Goal: Find specific page/section: Locate a particular part of the current website

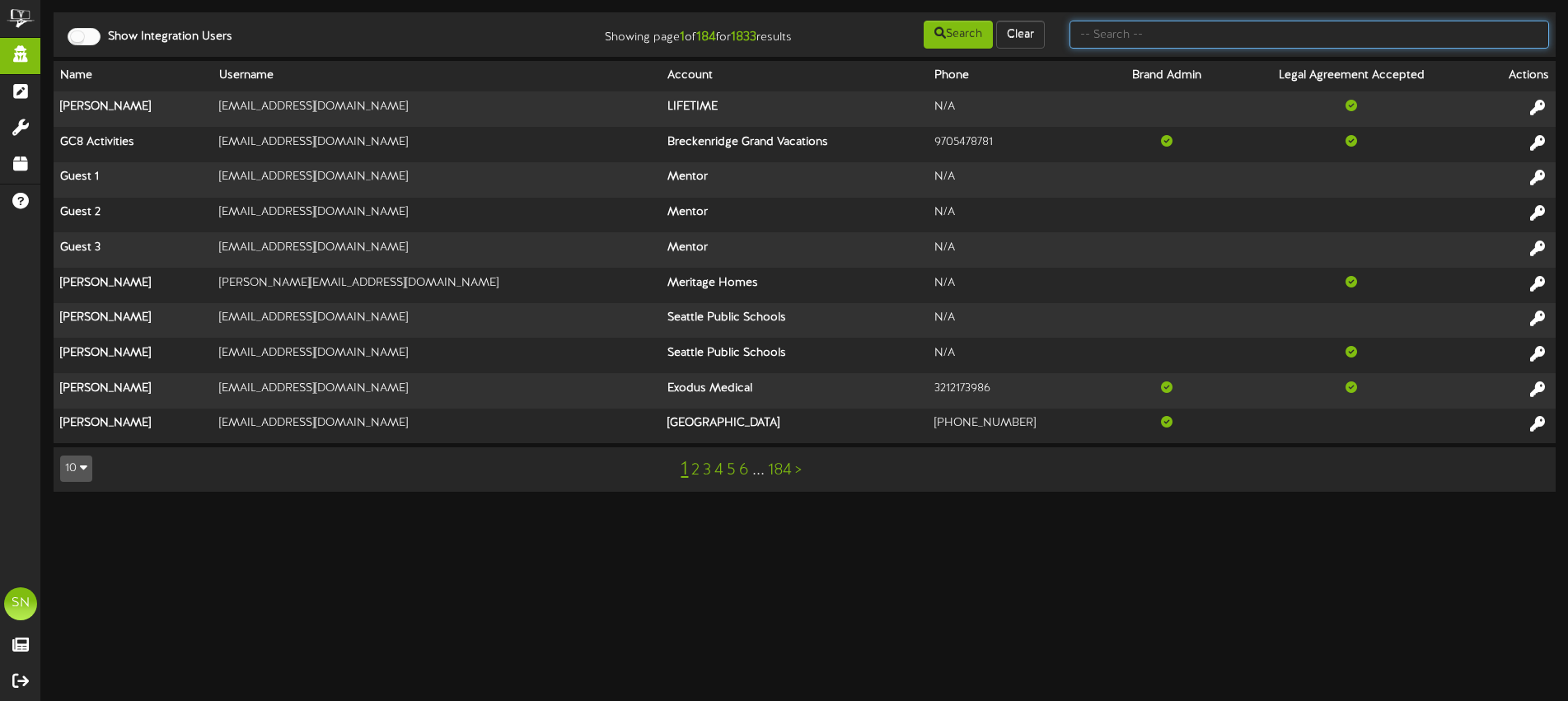
click at [1207, 37] on input "text" at bounding box center [1309, 35] width 480 height 28
type input "the picklr"
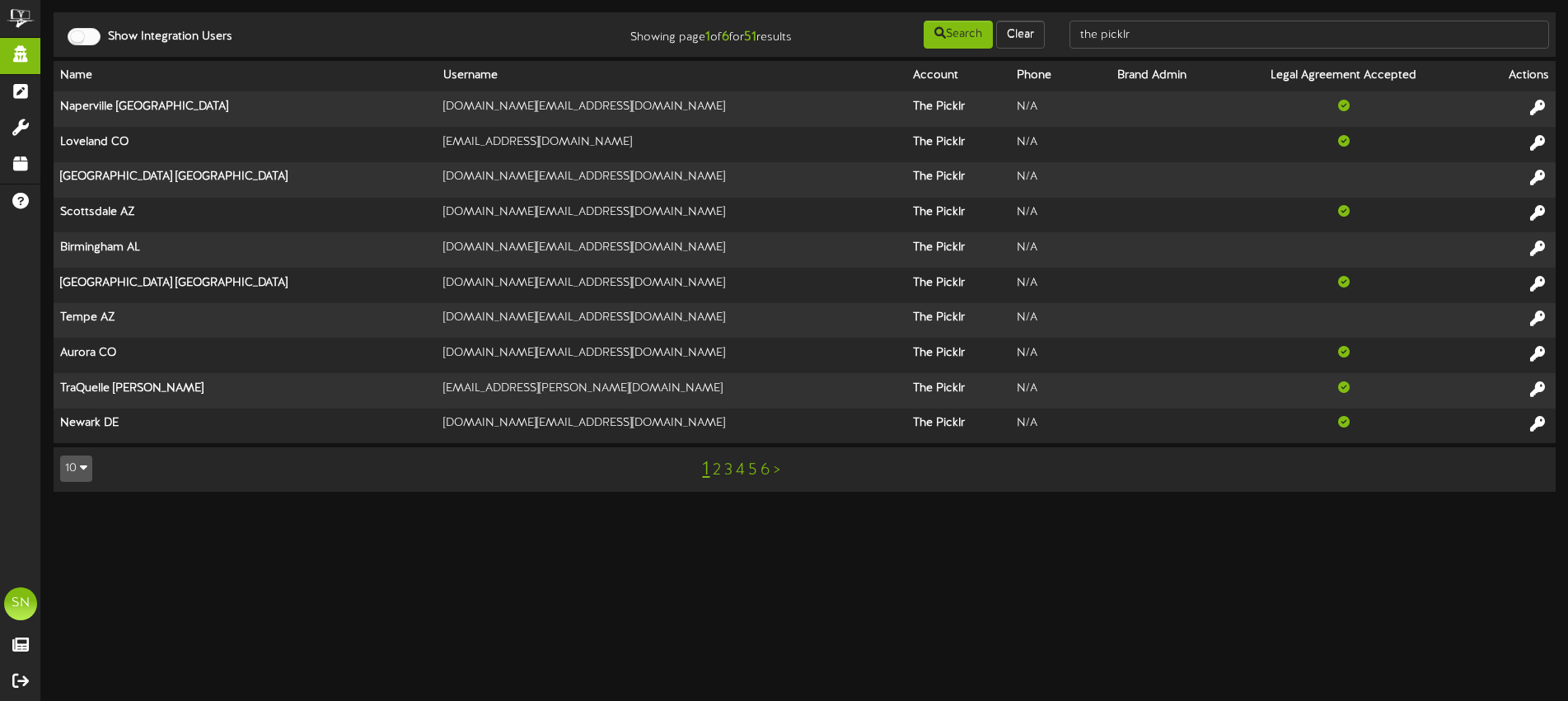
click at [715, 467] on link "2" at bounding box center [716, 469] width 8 height 18
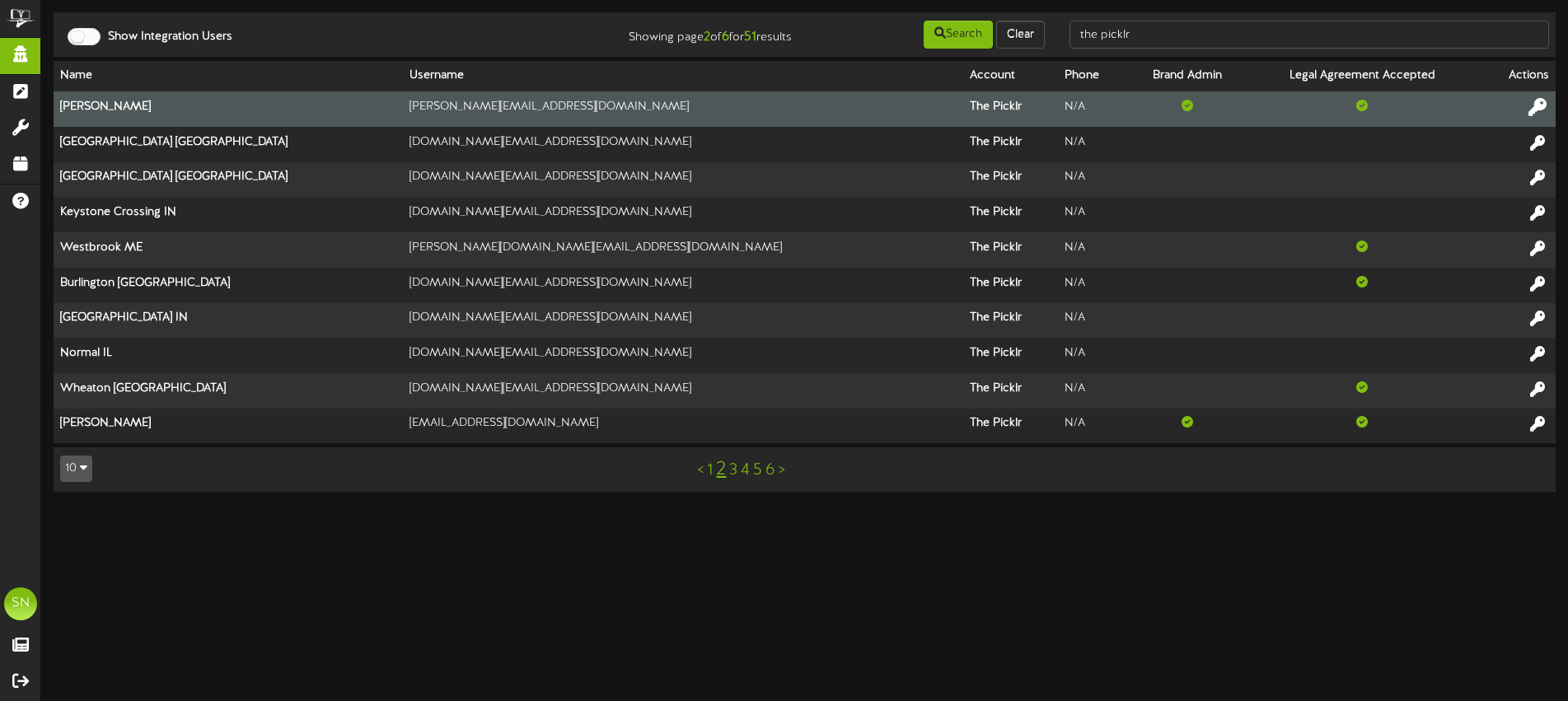
click at [1535, 106] on icon at bounding box center [1537, 106] width 18 height 18
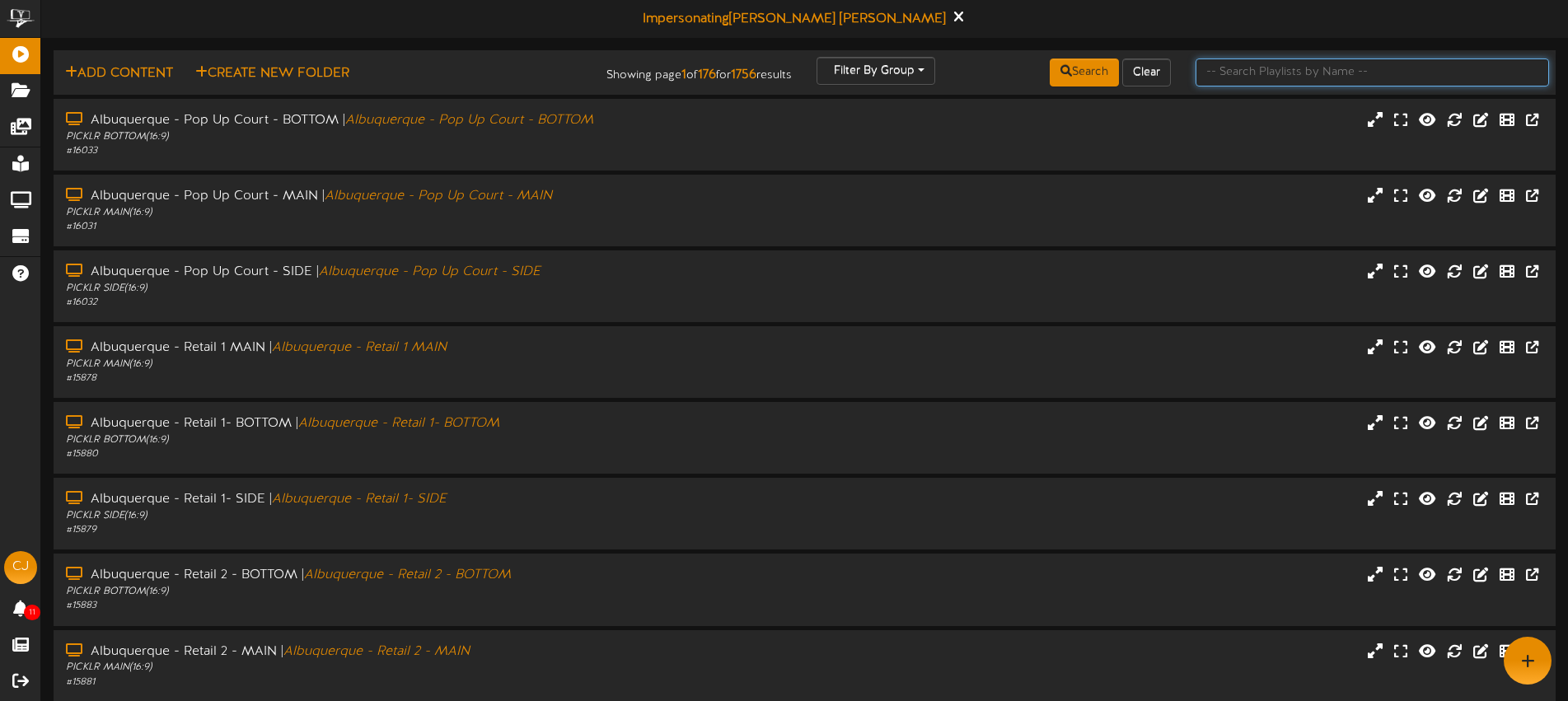
click at [1231, 64] on input "text" at bounding box center [1372, 72] width 353 height 28
type input "aurora"
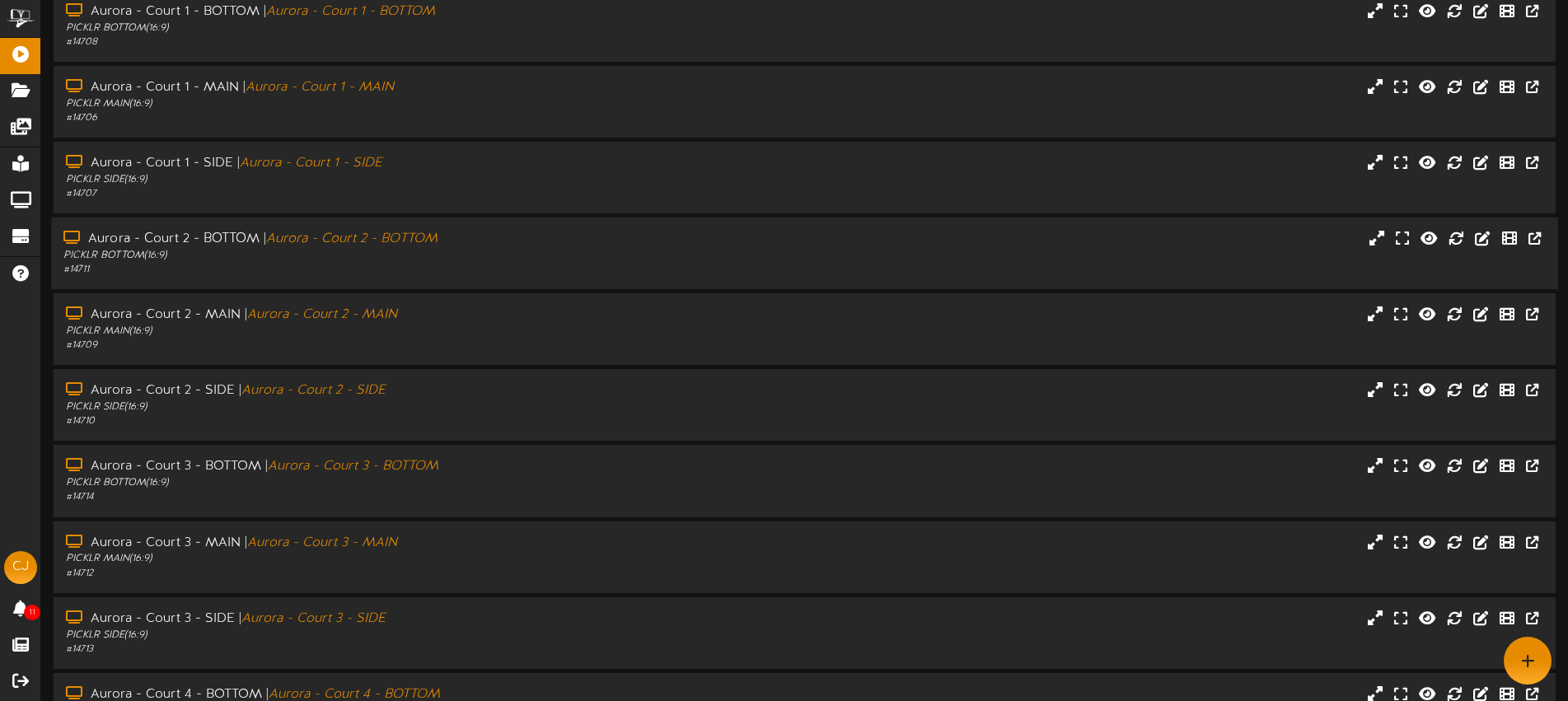
scroll to position [205, 0]
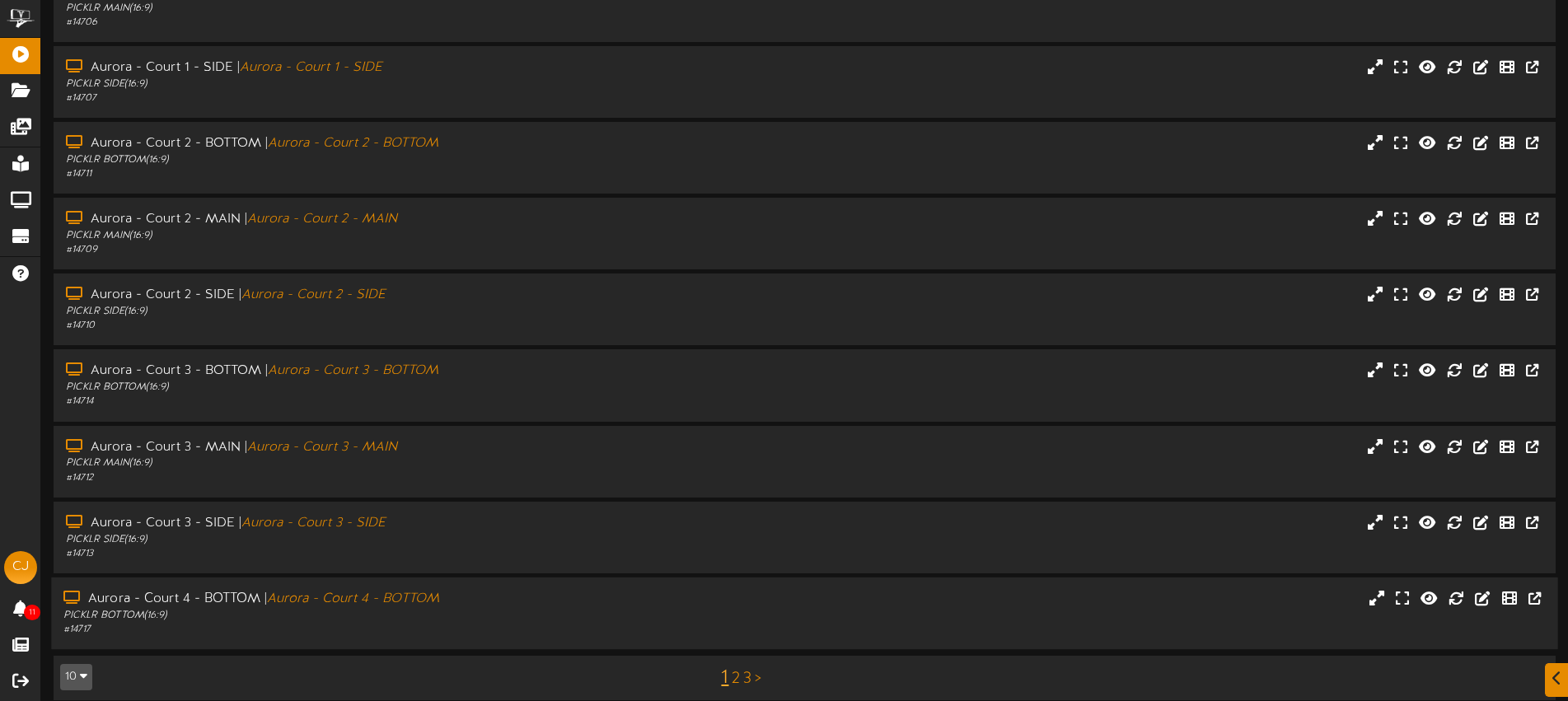
click at [595, 578] on div "Aurora - Court 4 - BOTTOM | Aurora - Court 4 - BOTTOM PICKLR BOTTOM ( 16:9 ) # …" at bounding box center [804, 613] width 1506 height 71
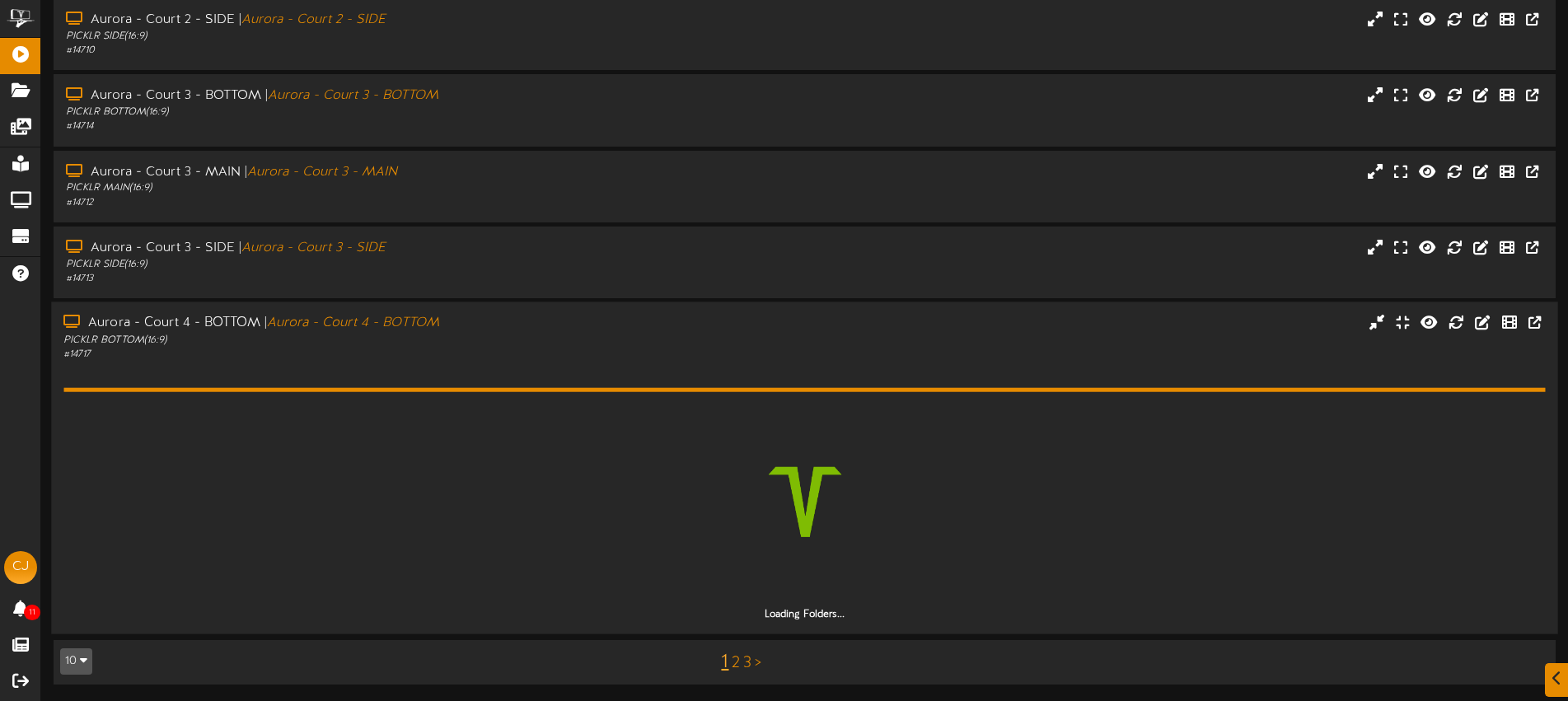
click at [567, 364] on div "Loading Folders..." at bounding box center [805, 491] width 1482 height 260
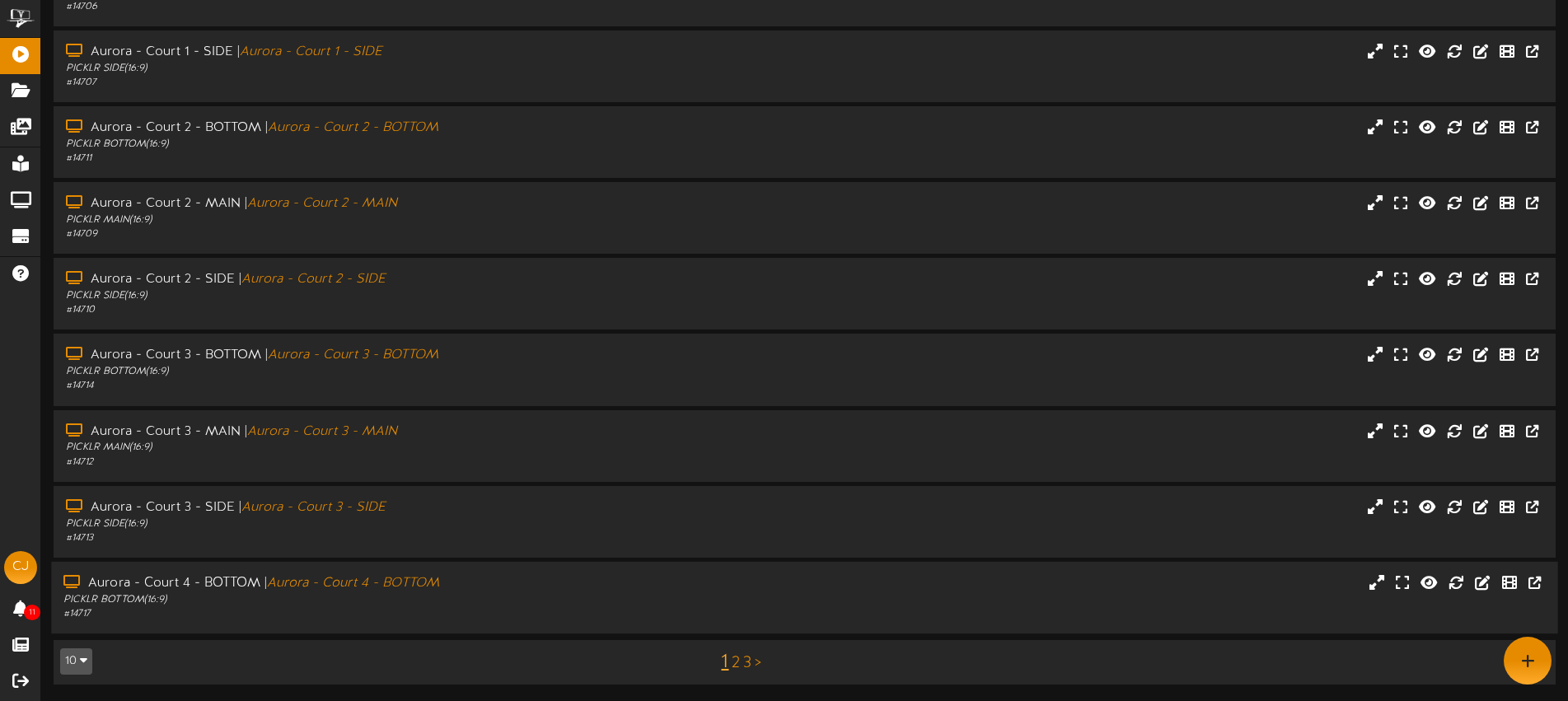
scroll to position [220, 0]
click at [735, 658] on link "2" at bounding box center [735, 663] width 8 height 18
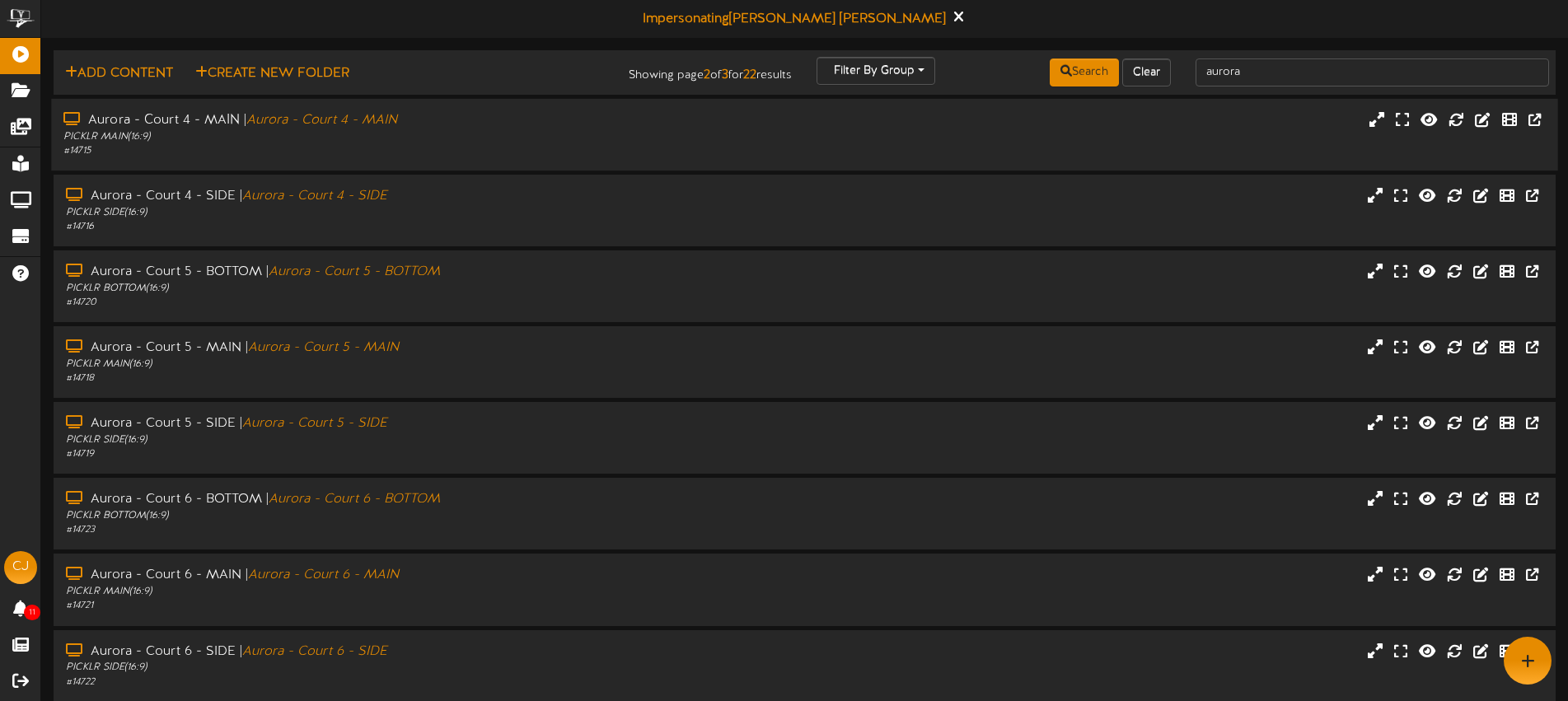
click at [411, 150] on div "# 14715" at bounding box center [365, 151] width 603 height 14
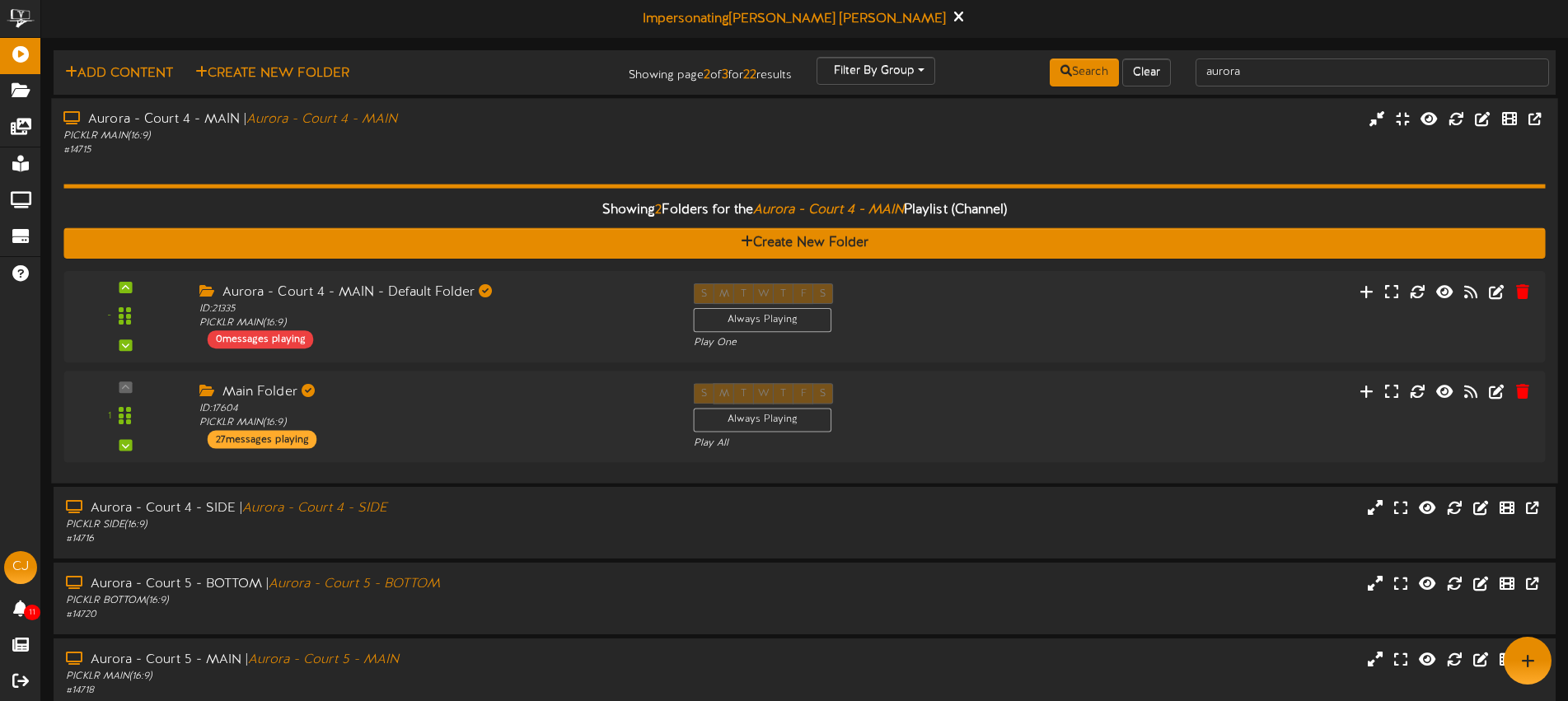
click at [716, 155] on div "Aurora - Court 4 - MAIN | Aurora - Court 4 - MAIN PICKLR MAIN ( 16:9 ) # 14715" at bounding box center [804, 134] width 1506 height 47
